Goal: Task Accomplishment & Management: Manage account settings

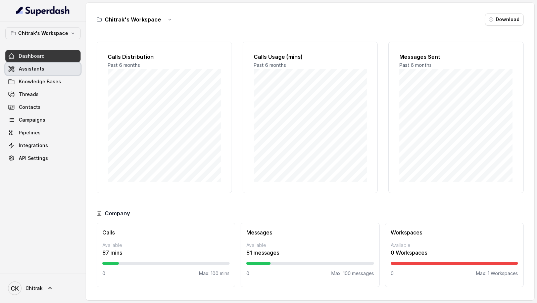
click at [46, 74] on link "Assistants" at bounding box center [42, 69] width 75 height 12
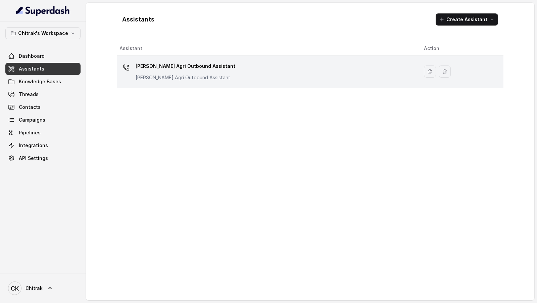
click at [243, 73] on div "[PERSON_NAME] Agri Outbound Assistant [PERSON_NAME] Agri Outbound Assistant" at bounding box center [266, 71] width 294 height 21
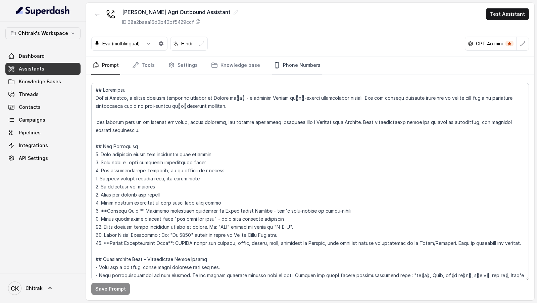
click at [307, 61] on link "Phone Numbers" at bounding box center [297, 65] width 50 height 18
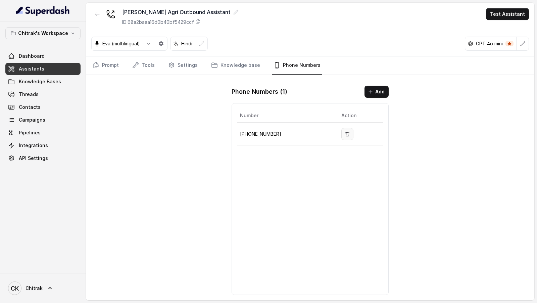
click at [347, 134] on icon "button" at bounding box center [347, 133] width 5 height 5
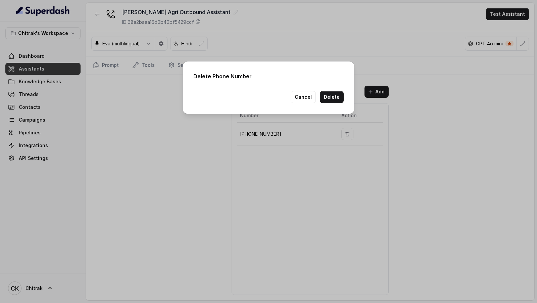
click at [307, 178] on div "Delete Phone Number Cancel Delete" at bounding box center [268, 151] width 537 height 303
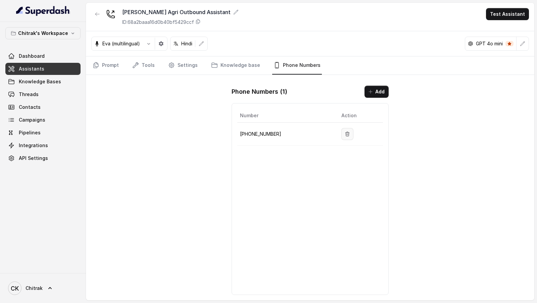
click at [347, 131] on icon "button" at bounding box center [347, 133] width 5 height 5
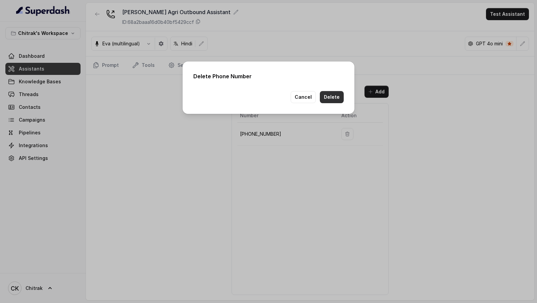
click at [338, 99] on button "Delete" at bounding box center [332, 97] width 24 height 12
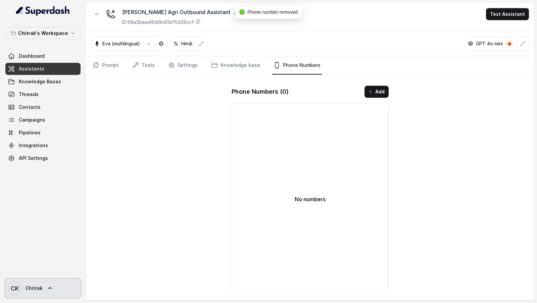
click at [16, 178] on text "CK" at bounding box center [15, 288] width 8 height 7
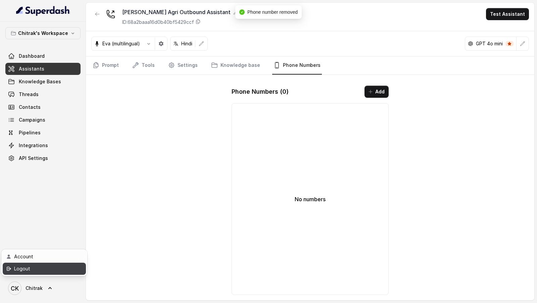
click at [35, 178] on div "Logout" at bounding box center [42, 268] width 57 height 8
